Goal: Book appointment/travel/reservation

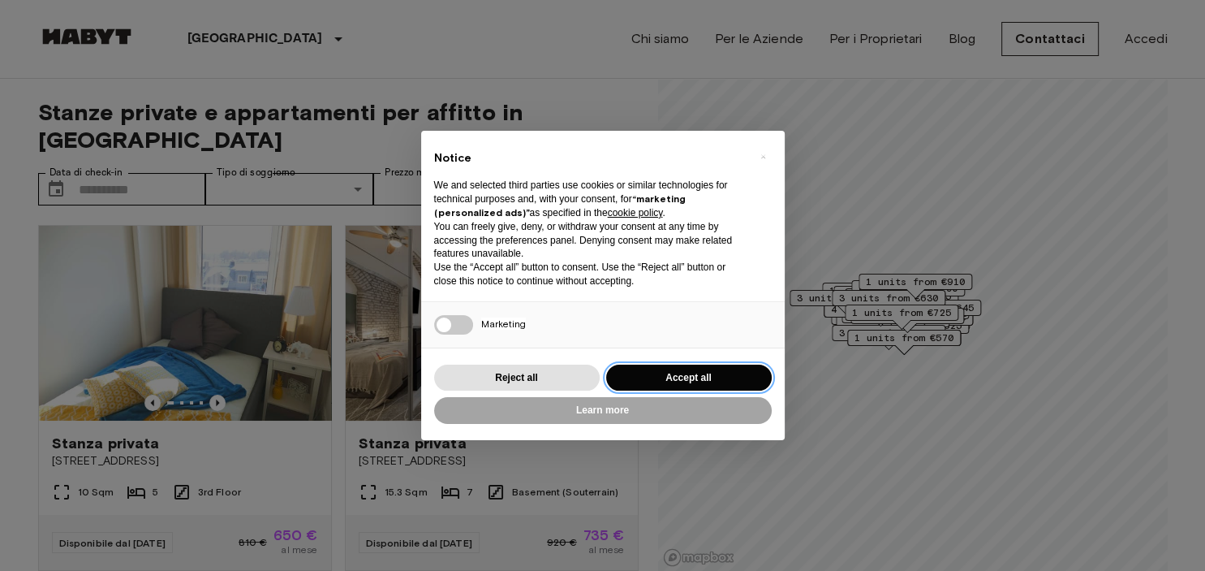
click at [690, 372] on button "Accept all" at bounding box center [689, 377] width 166 height 27
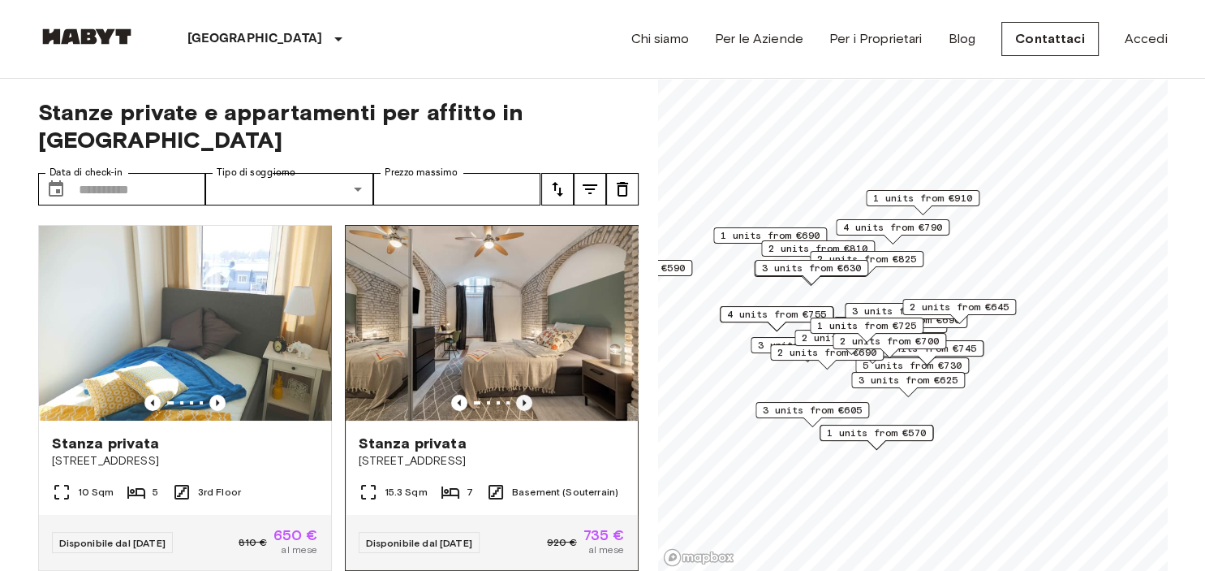
click at [517, 394] on icon "Previous image" at bounding box center [524, 402] width 16 height 16
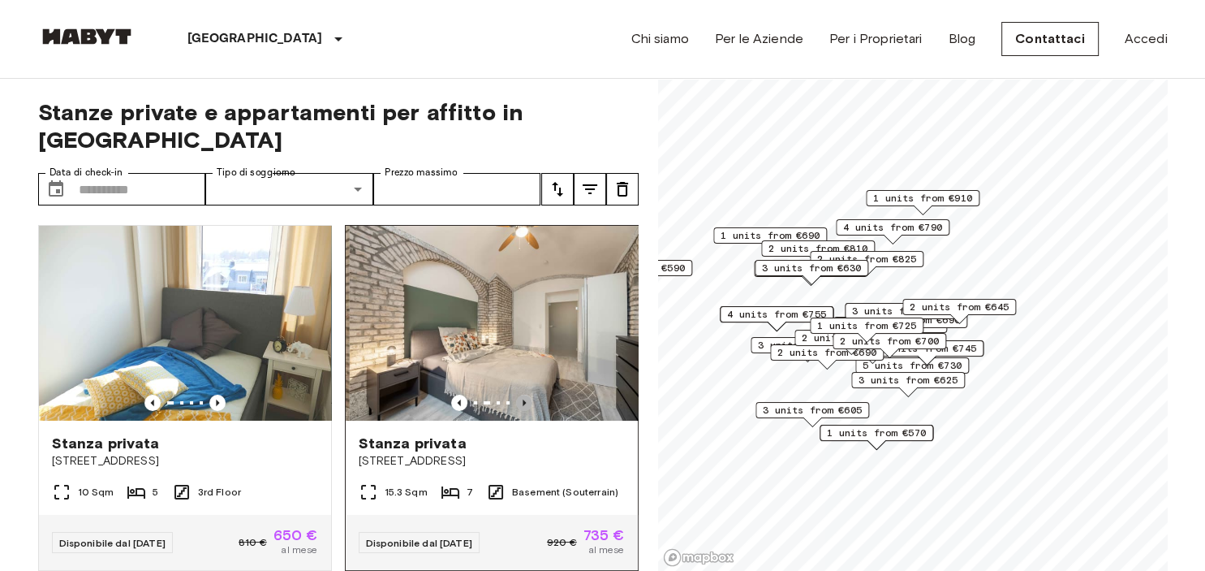
click at [517, 394] on icon "Previous image" at bounding box center [524, 402] width 16 height 16
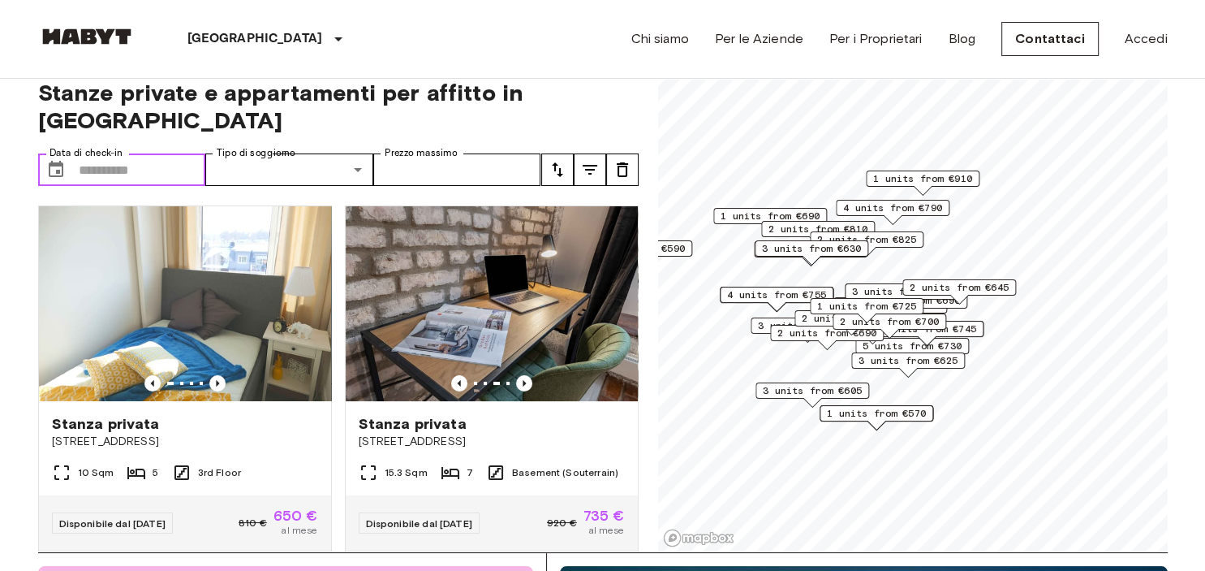
click at [114, 153] on input "Data di check-in" at bounding box center [142, 169] width 127 height 32
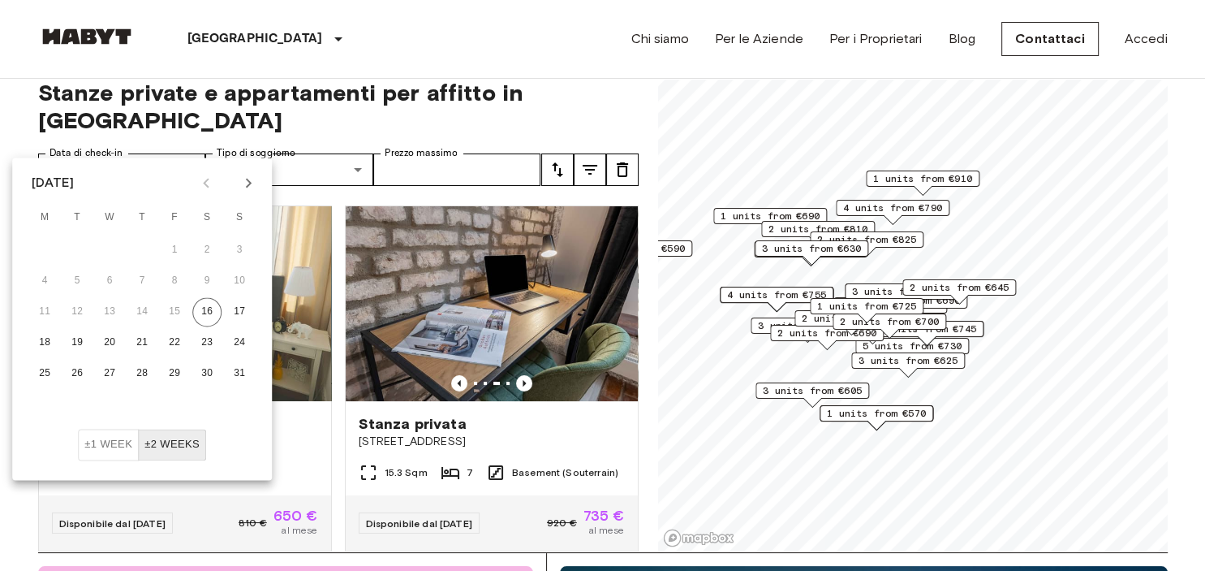
click at [247, 181] on icon "Next month" at bounding box center [248, 182] width 19 height 19
click at [246, 183] on icon "Next month" at bounding box center [248, 182] width 19 height 19
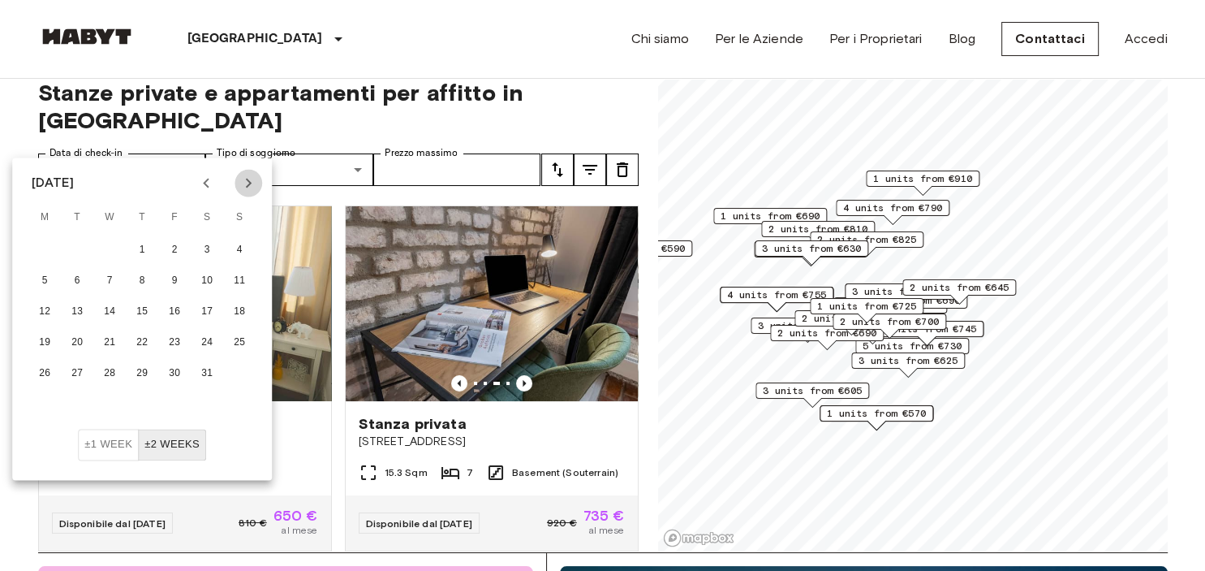
click at [246, 183] on icon "Next month" at bounding box center [248, 182] width 19 height 19
click at [239, 251] on button "1" at bounding box center [239, 249] width 29 height 29
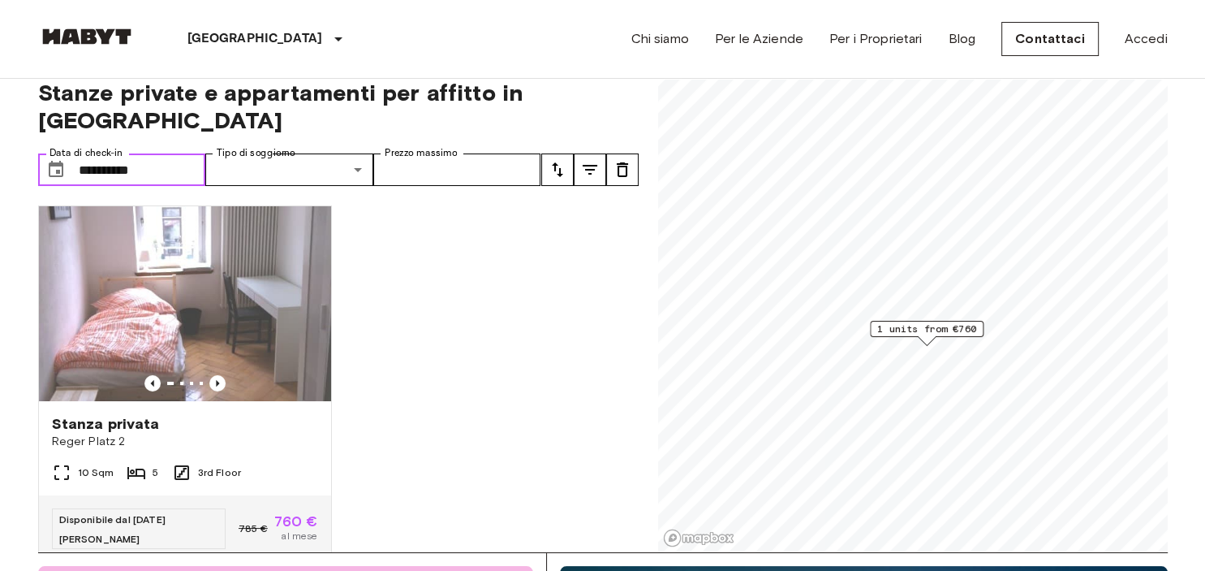
type input "**********"
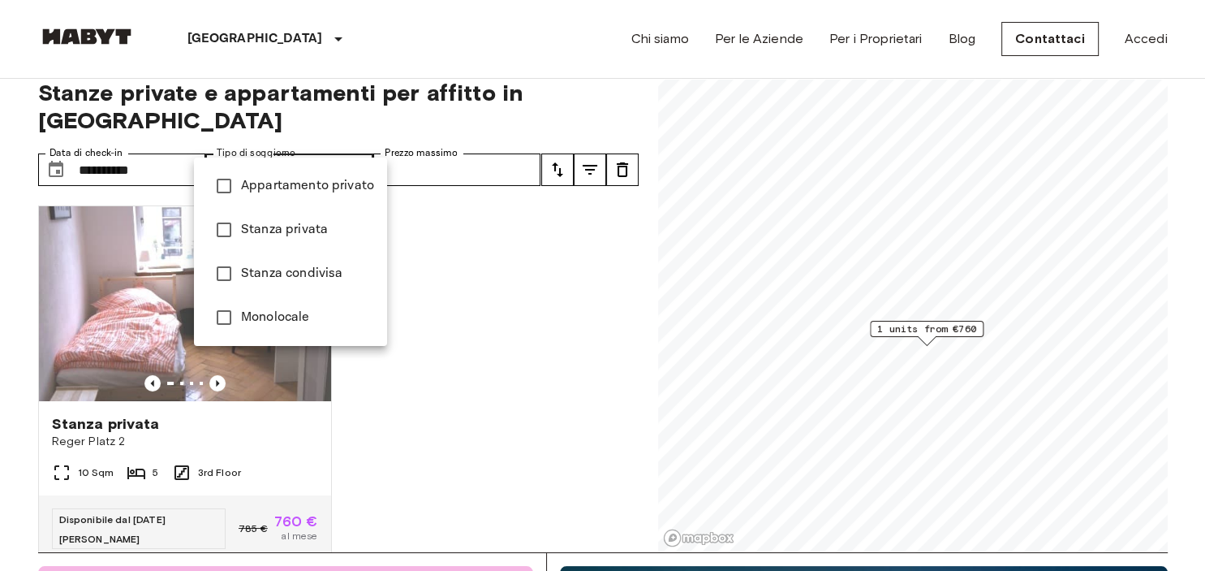
click at [442, 142] on div at bounding box center [602, 285] width 1205 height 571
